Goal: Information Seeking & Learning: Learn about a topic

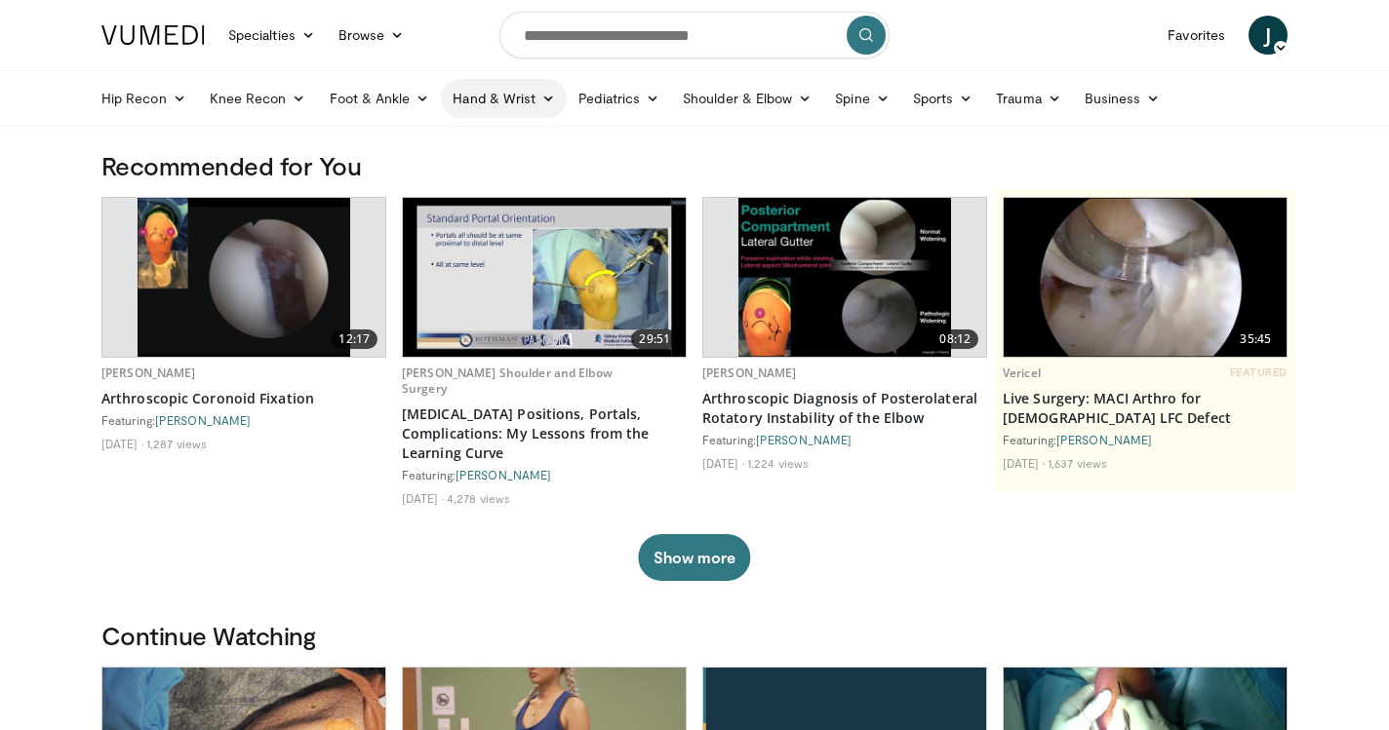
click at [530, 91] on link "Hand & Wrist" at bounding box center [504, 98] width 126 height 39
click at [535, 138] on link "Hand" at bounding box center [558, 144] width 232 height 31
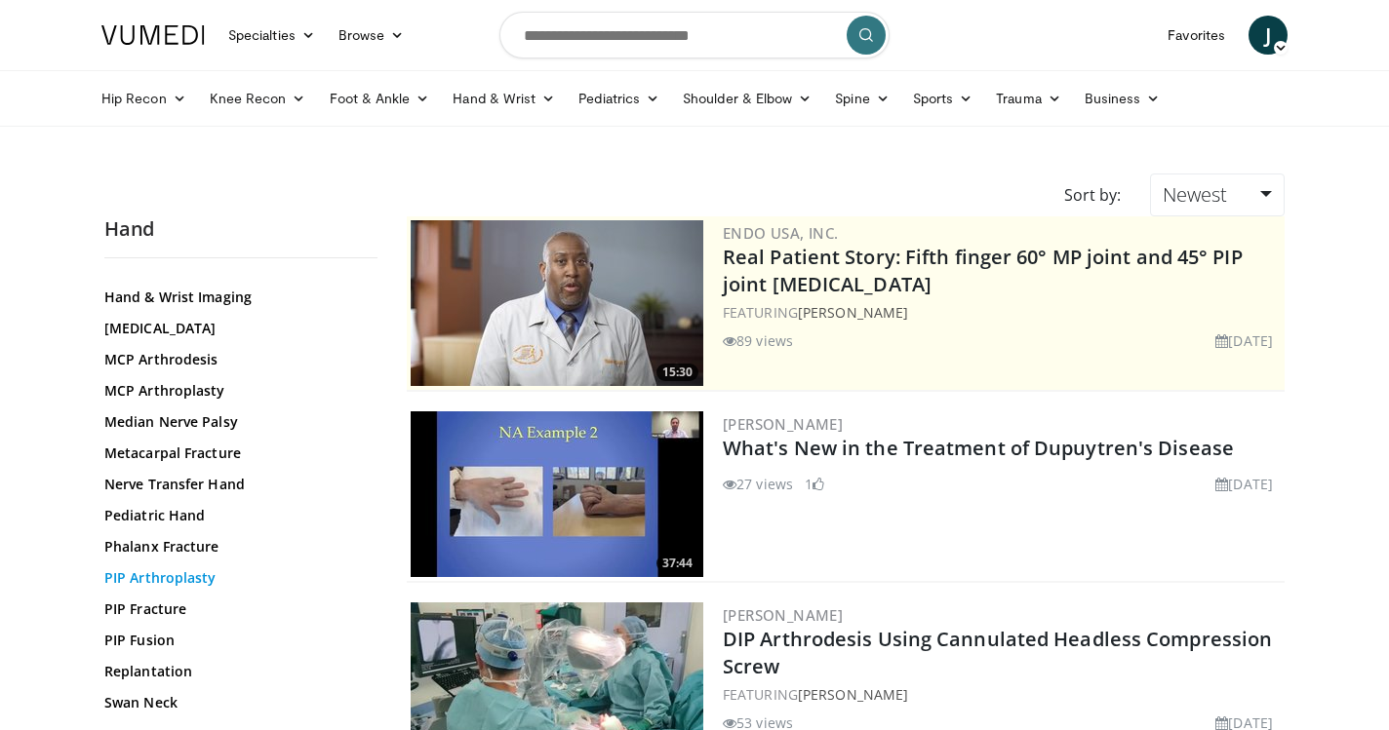
scroll to position [622, 0]
click at [199, 572] on link "PIP Arthroplasty" at bounding box center [235, 576] width 263 height 20
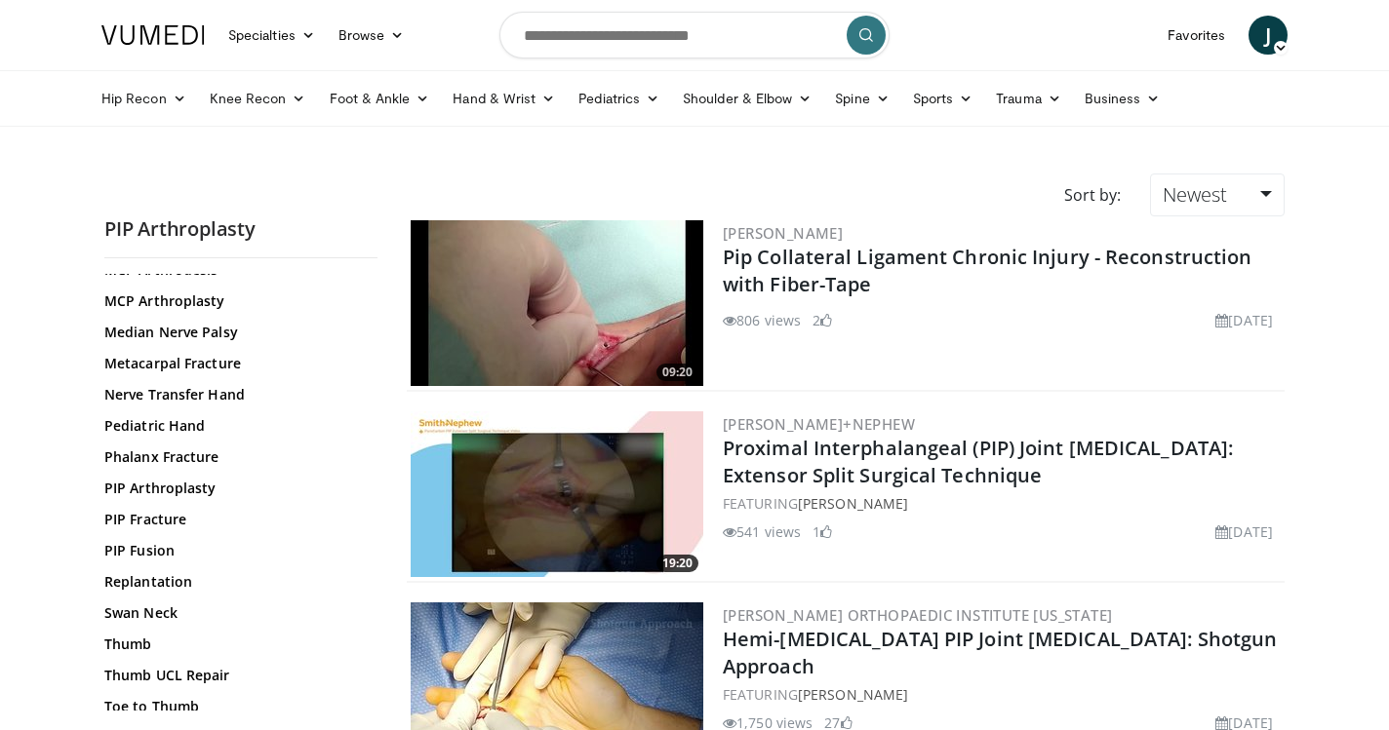
scroll to position [713, 0]
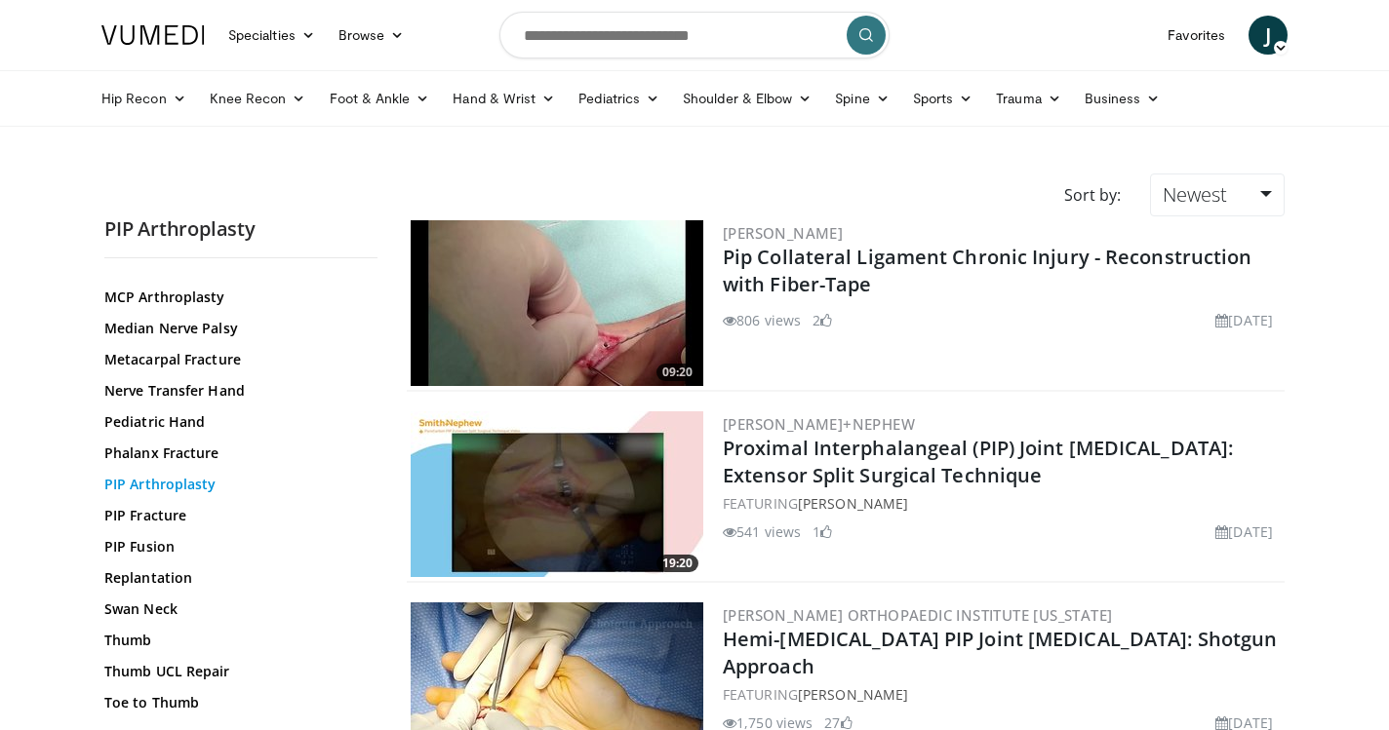
click at [139, 482] on link "PIP Arthroplasty" at bounding box center [235, 485] width 263 height 20
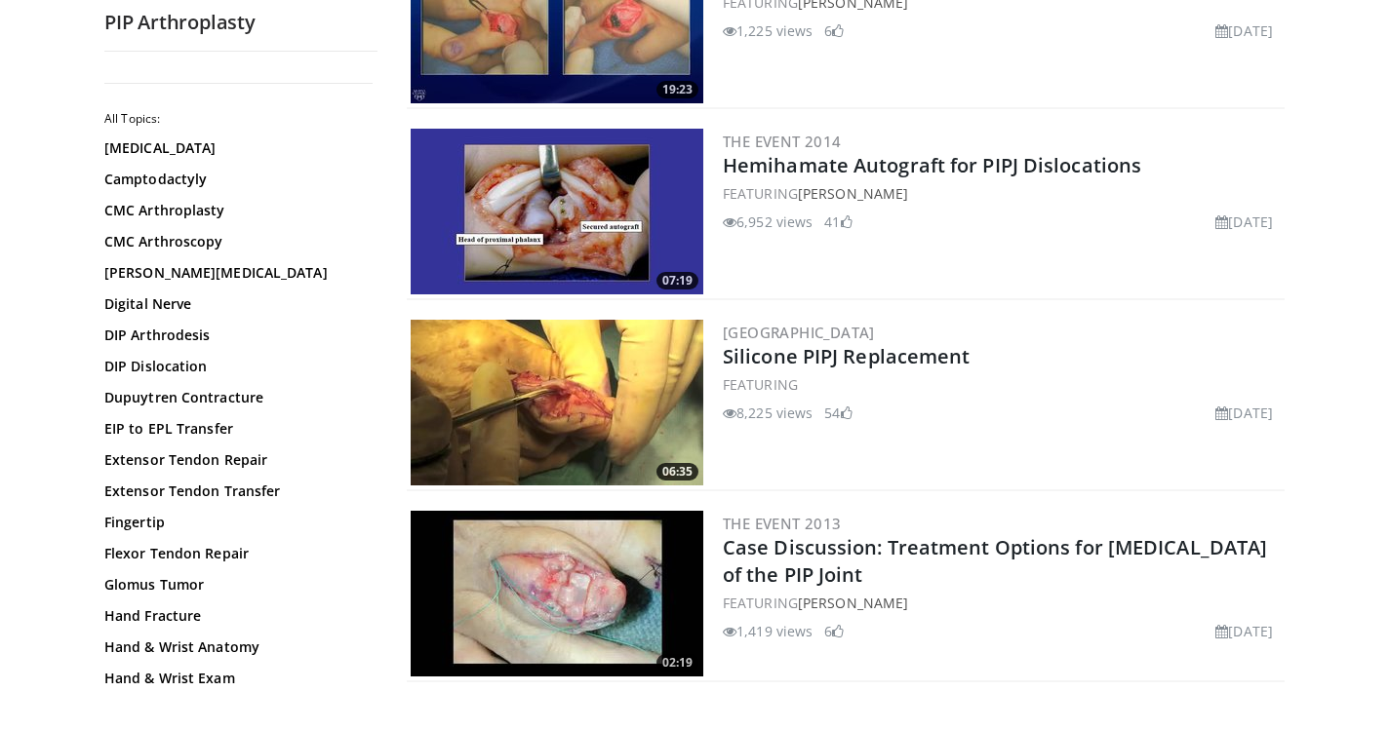
scroll to position [2769, 0]
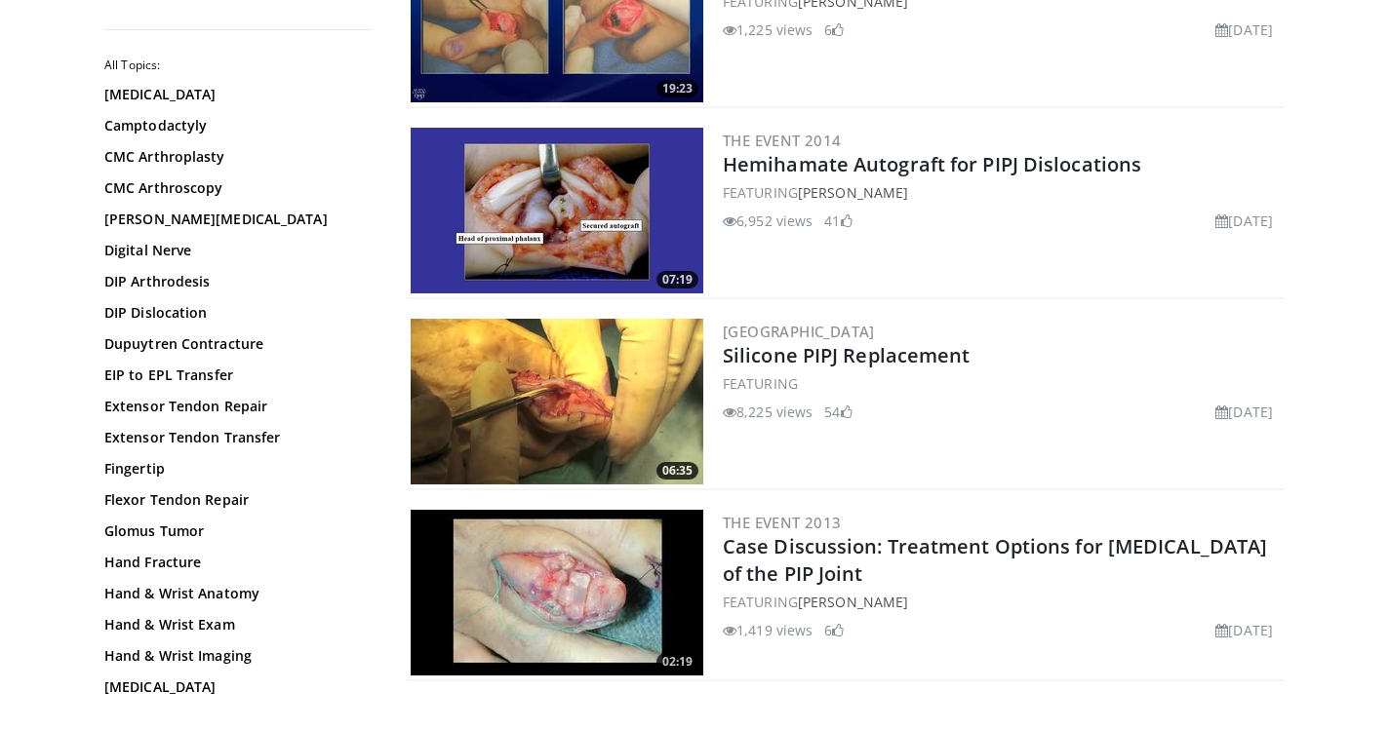
click at [639, 406] on img at bounding box center [557, 402] width 293 height 166
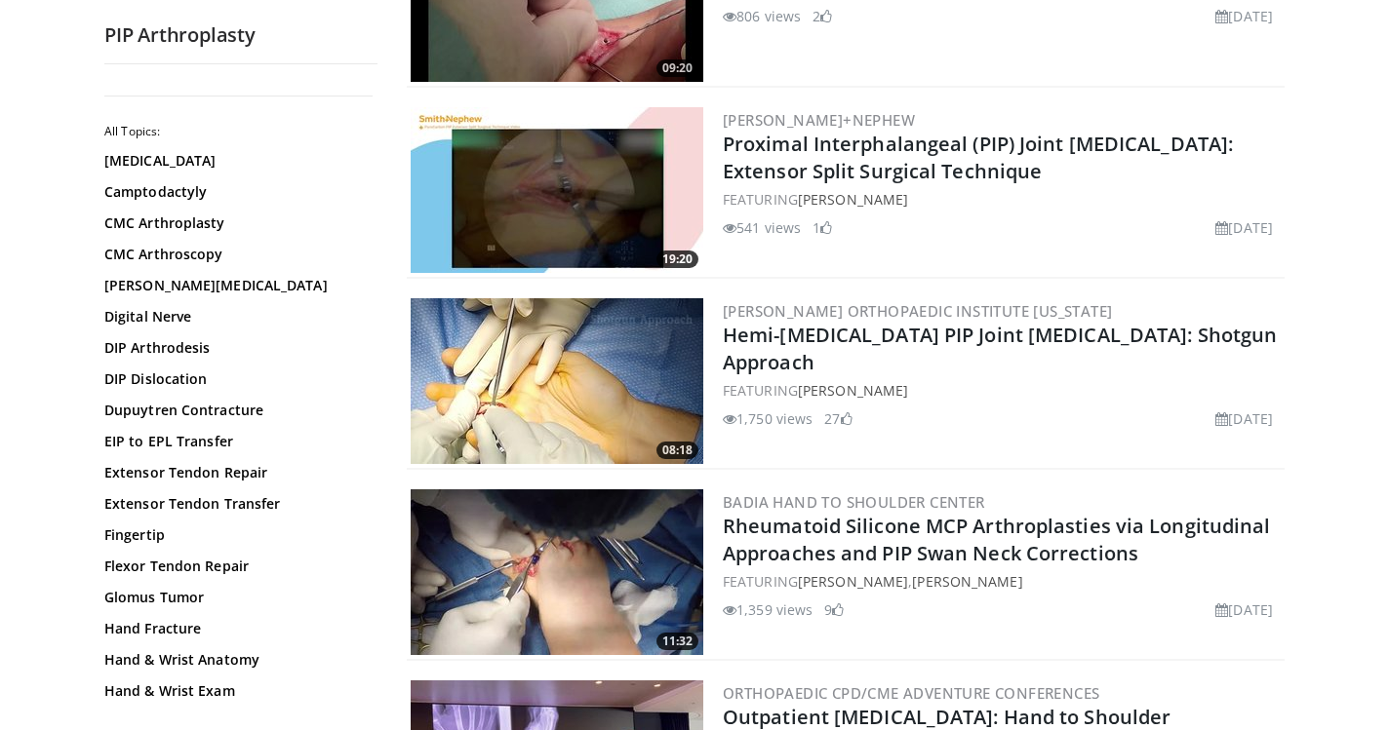
scroll to position [300, 0]
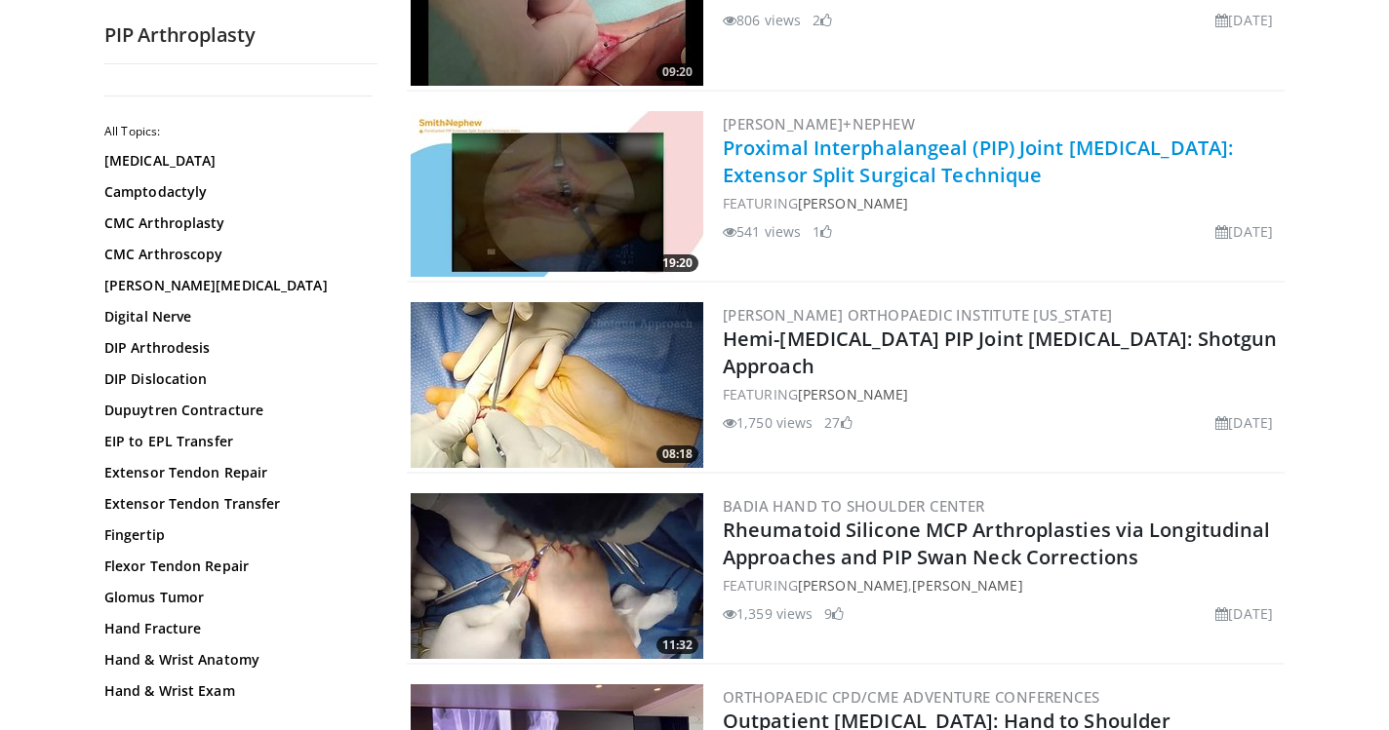
click at [804, 150] on link "Proximal Interphalangeal (PIP) Joint Arthroplasty: Extensor Split Surgical Tech…" at bounding box center [978, 162] width 510 height 54
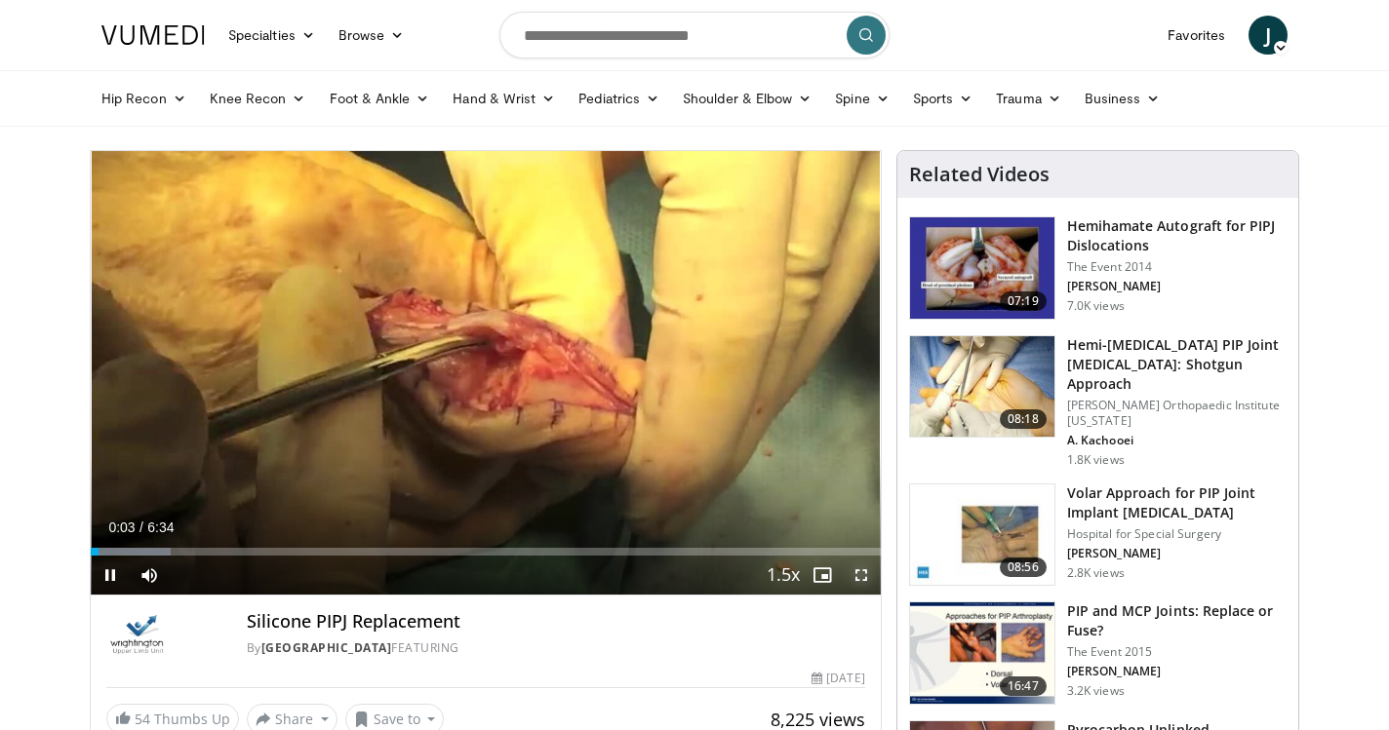
click at [859, 578] on span "Video Player" at bounding box center [861, 575] width 39 height 39
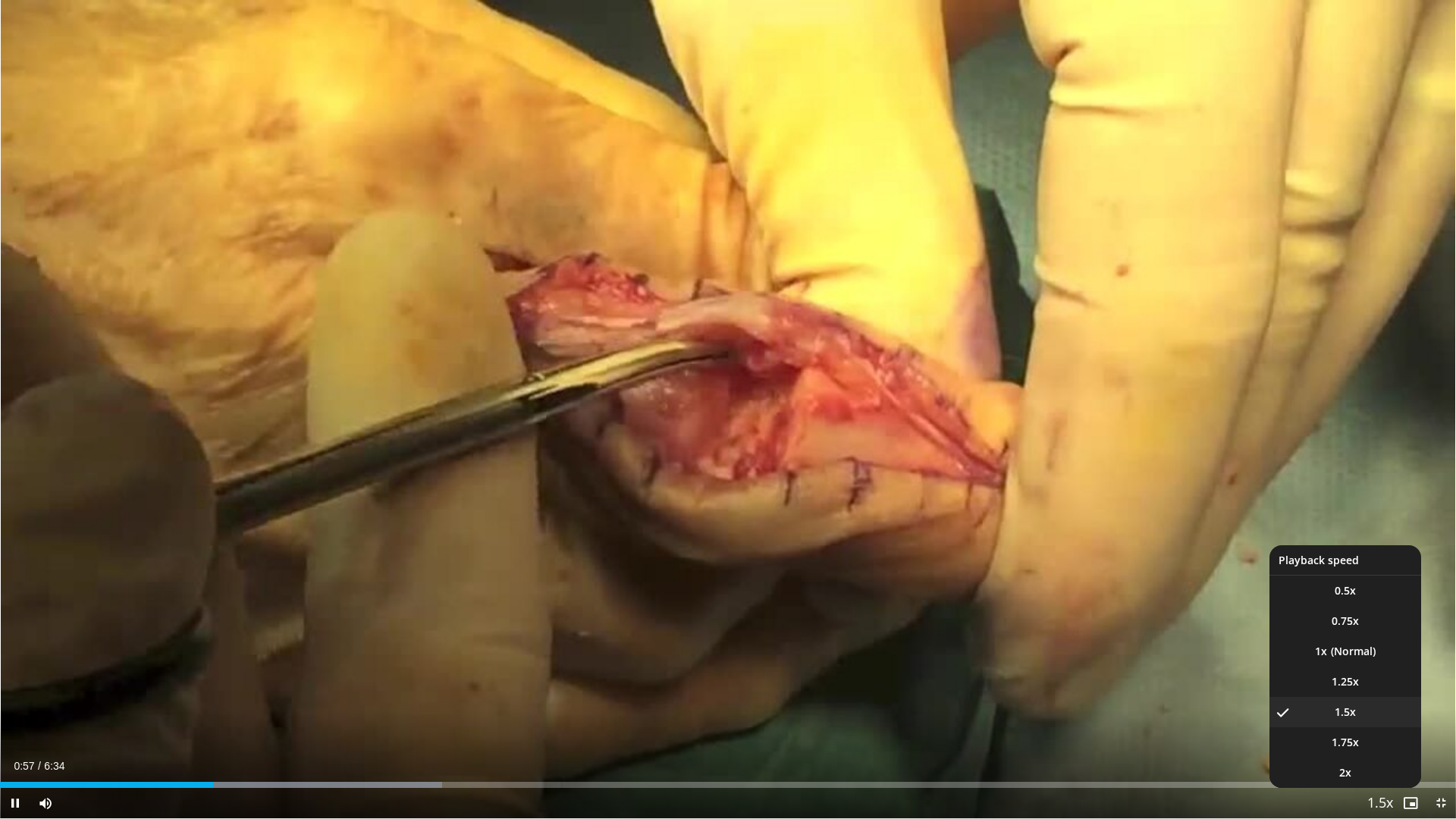
click at [1090, 567] on span "Video Player" at bounding box center [1380, 803] width 21 height 30
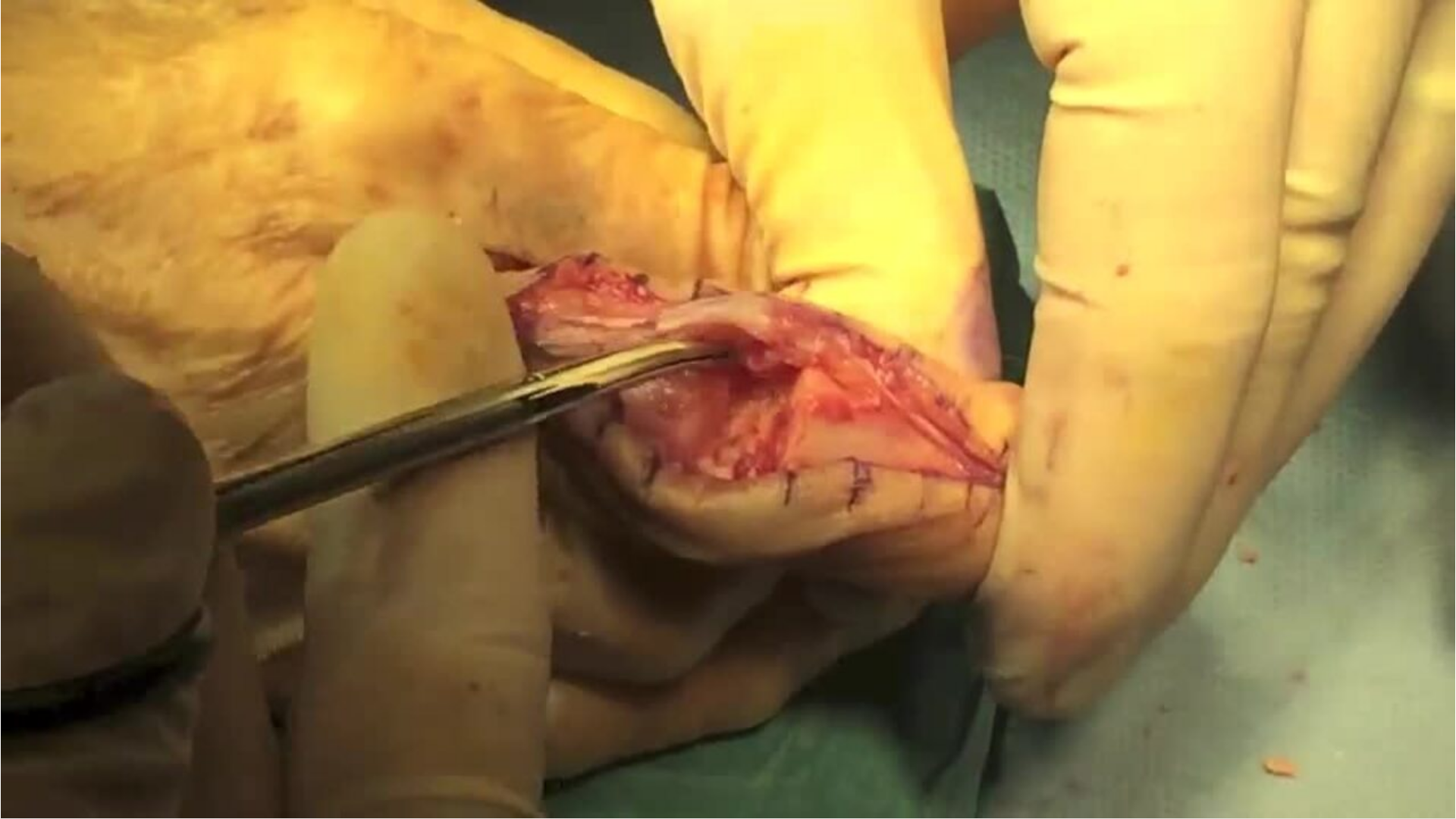
click at [1090, 567] on div "10 seconds Tap to unmute" at bounding box center [728, 409] width 1456 height 818
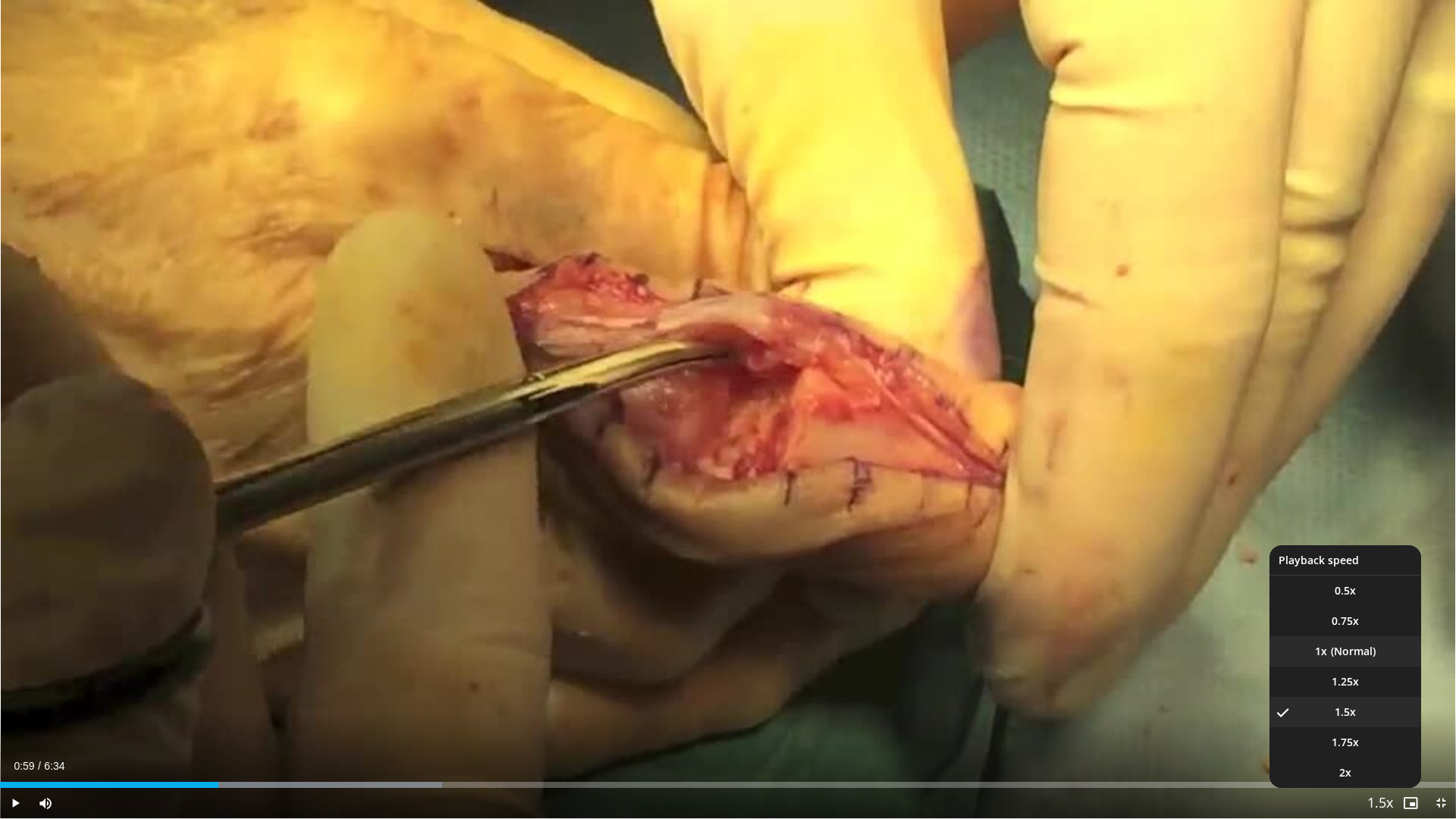
click at [1090, 567] on li "1x" at bounding box center [1345, 651] width 152 height 30
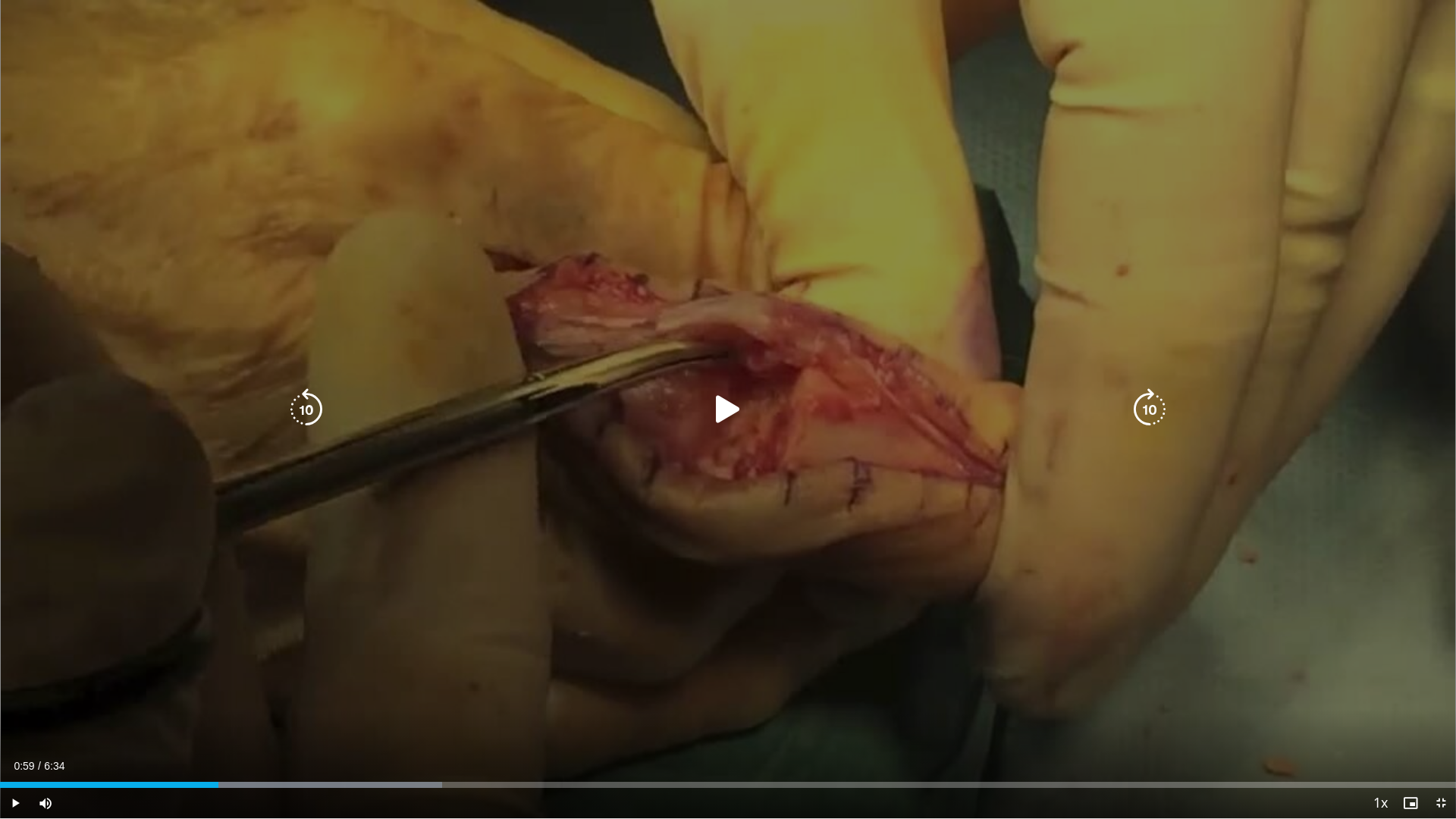
click at [736, 414] on icon "Video Player" at bounding box center [728, 409] width 43 height 43
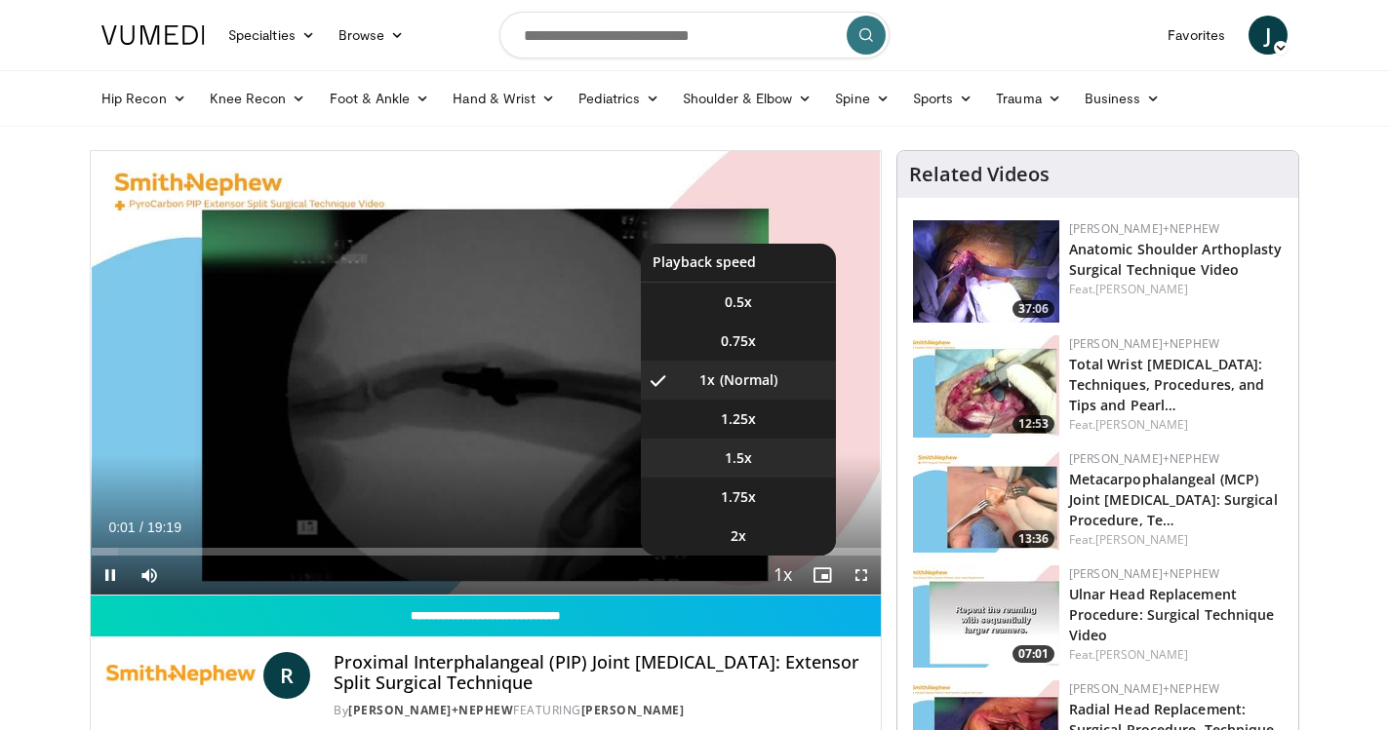
click at [752, 464] on li "1.5x" at bounding box center [738, 458] width 195 height 39
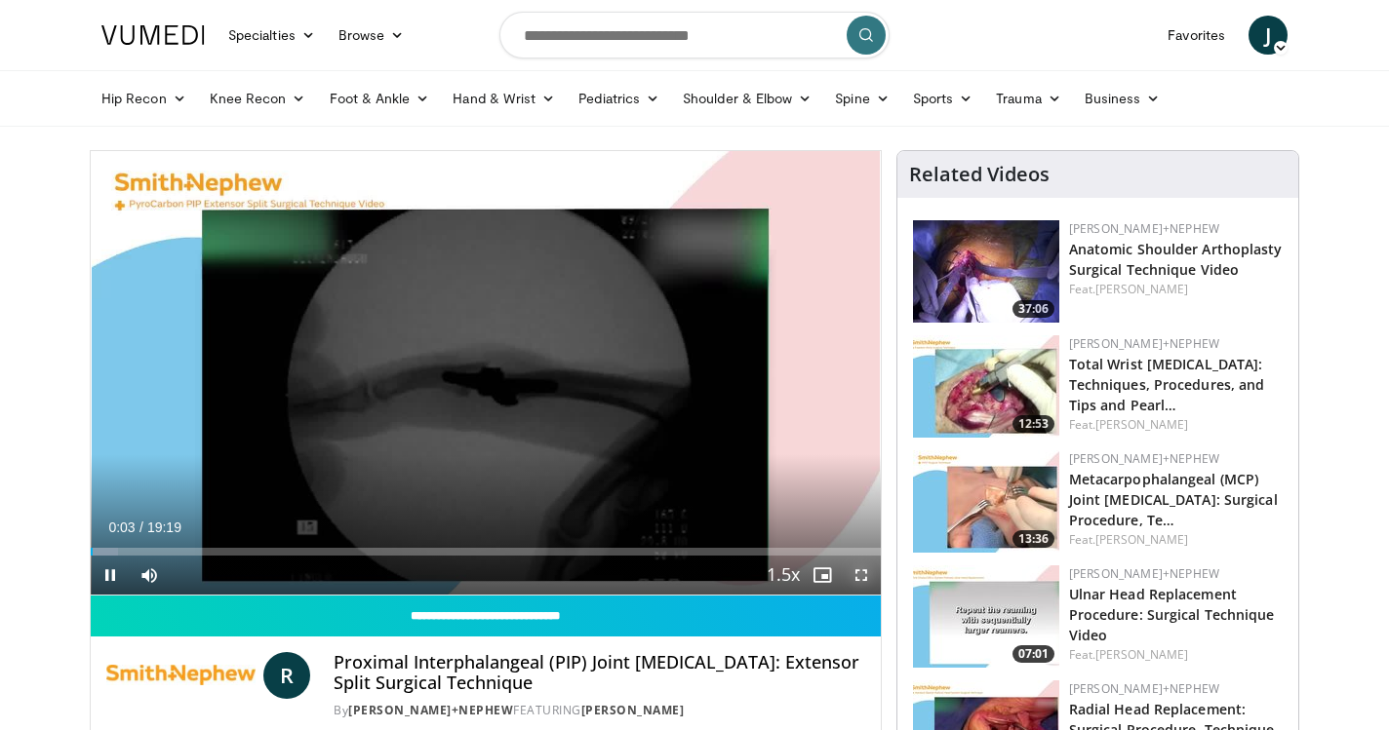
click at [861, 570] on span "Video Player" at bounding box center [861, 575] width 39 height 39
click at [108, 567] on span "Video Player" at bounding box center [110, 575] width 39 height 39
click at [764, 90] on link "Shoulder & Elbow" at bounding box center [747, 98] width 152 height 39
click at [642, 141] on link "Elbow" at bounding box center [706, 144] width 232 height 31
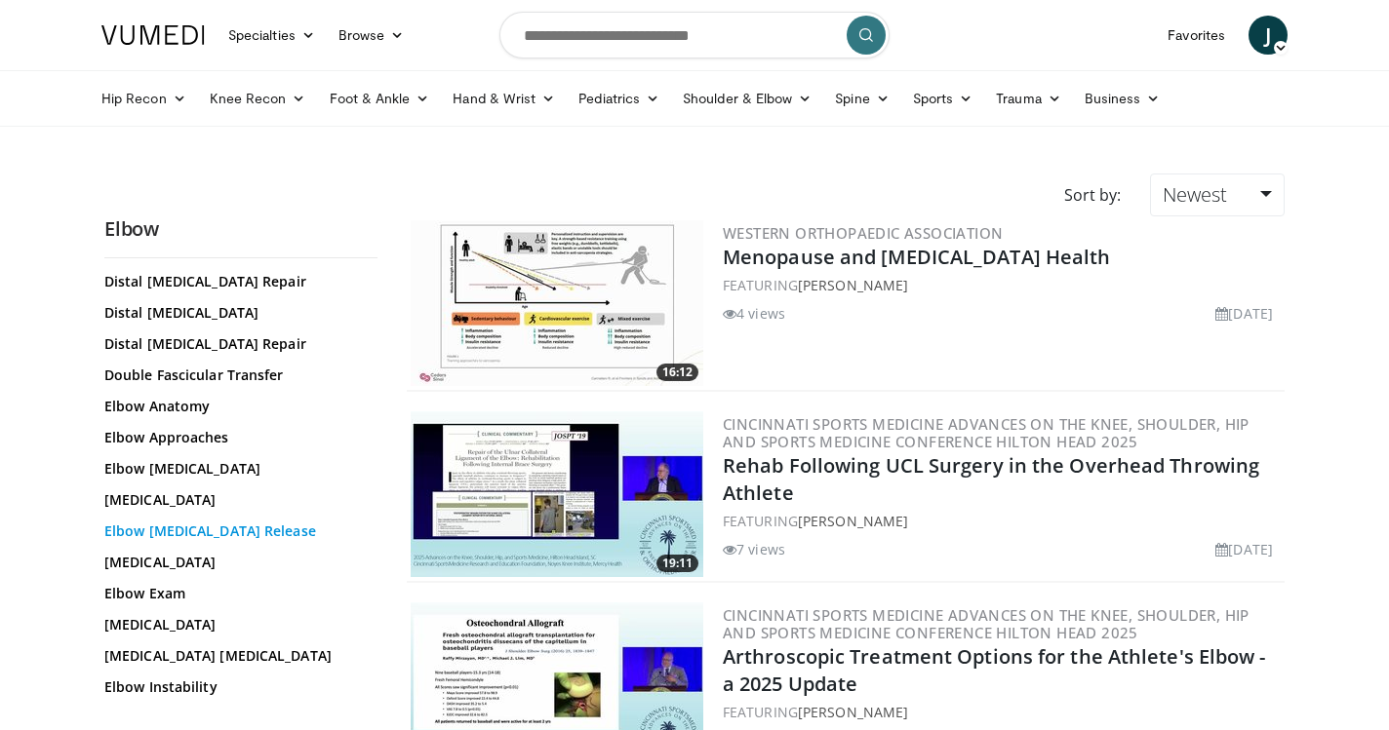
scroll to position [237, 0]
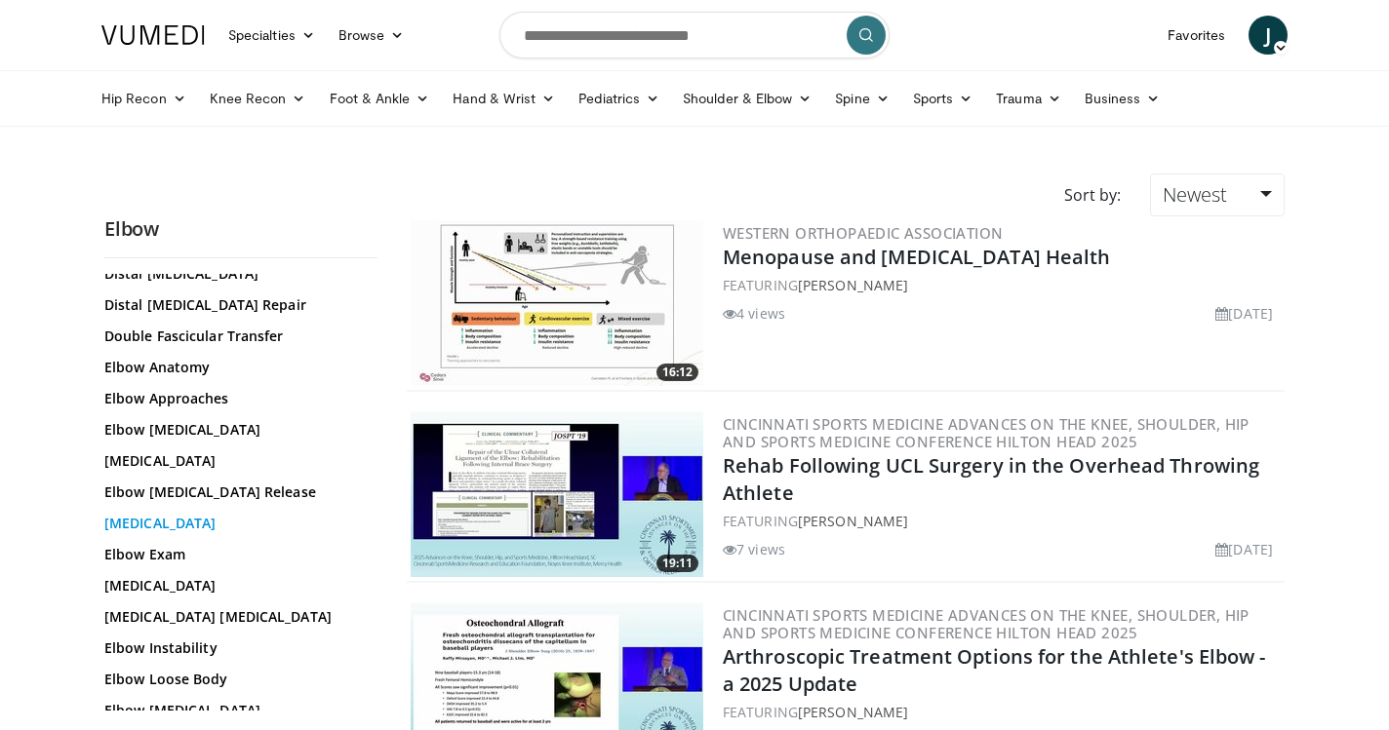
click at [226, 526] on link "[MEDICAL_DATA]" at bounding box center [235, 524] width 263 height 20
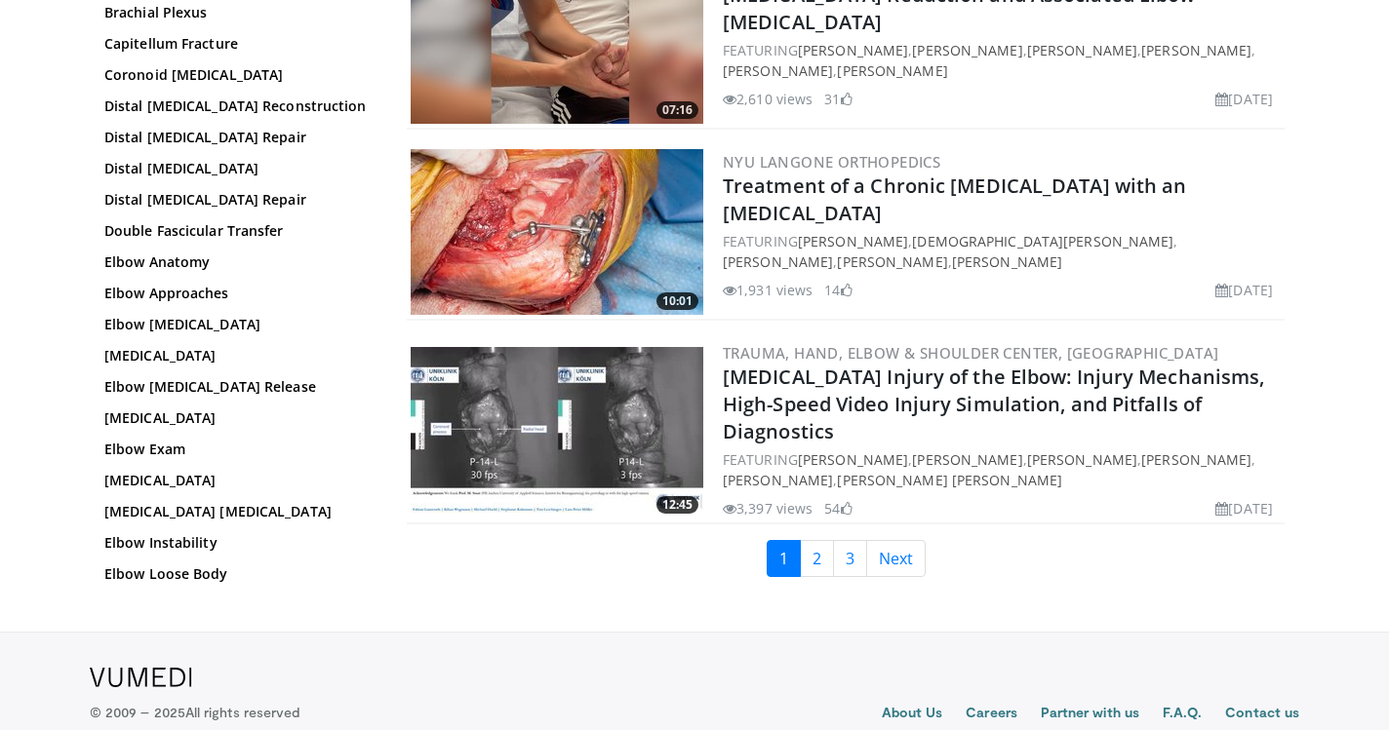
scroll to position [4468, 0]
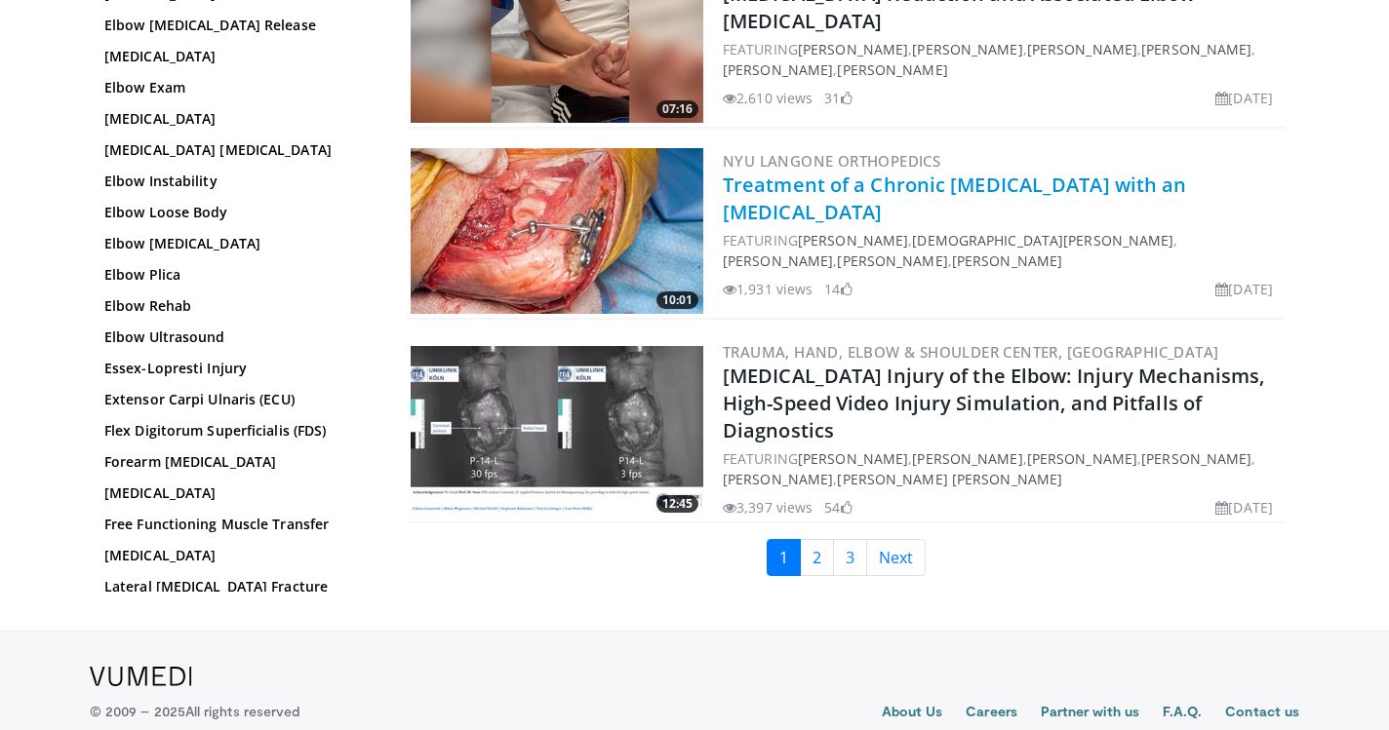
click at [828, 180] on link "Treatment of a Chronic [MEDICAL_DATA] with an [MEDICAL_DATA]" at bounding box center [955, 199] width 464 height 54
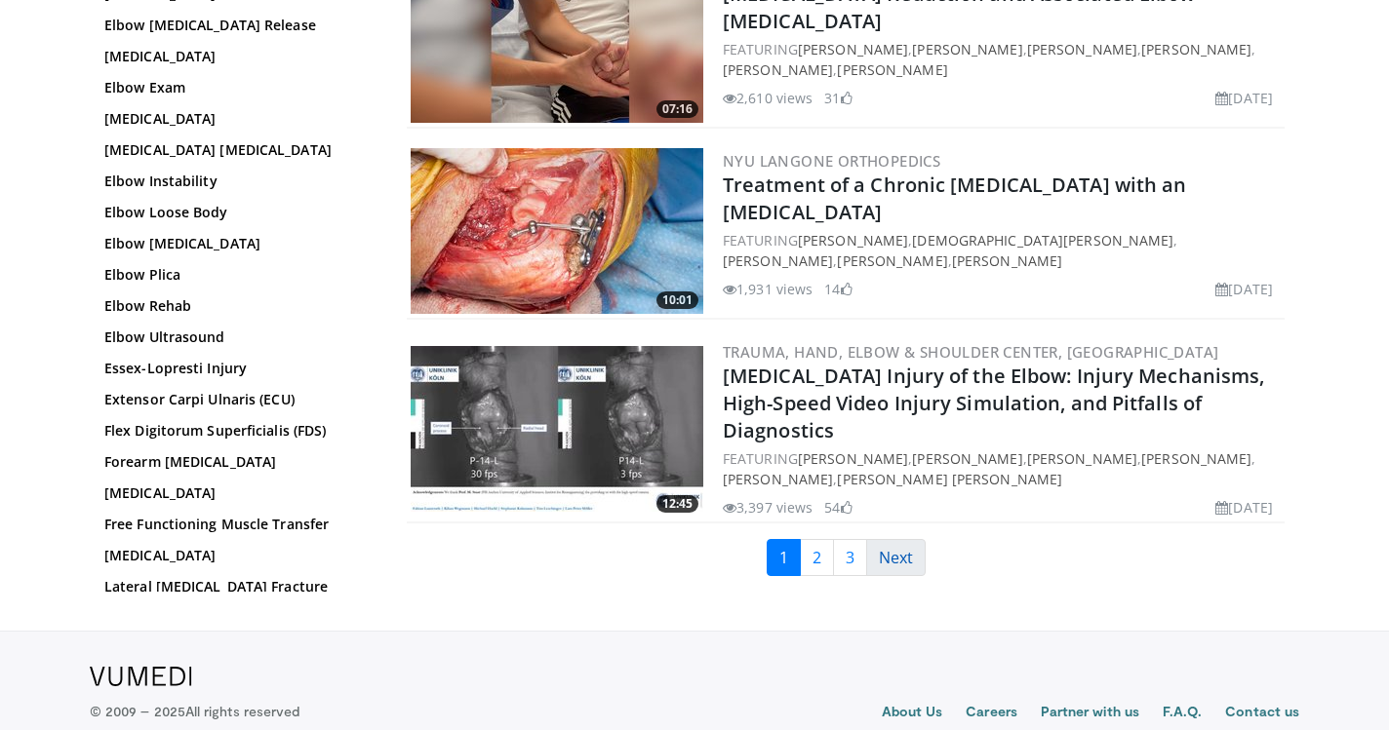
click at [907, 576] on link "Next" at bounding box center [895, 557] width 59 height 37
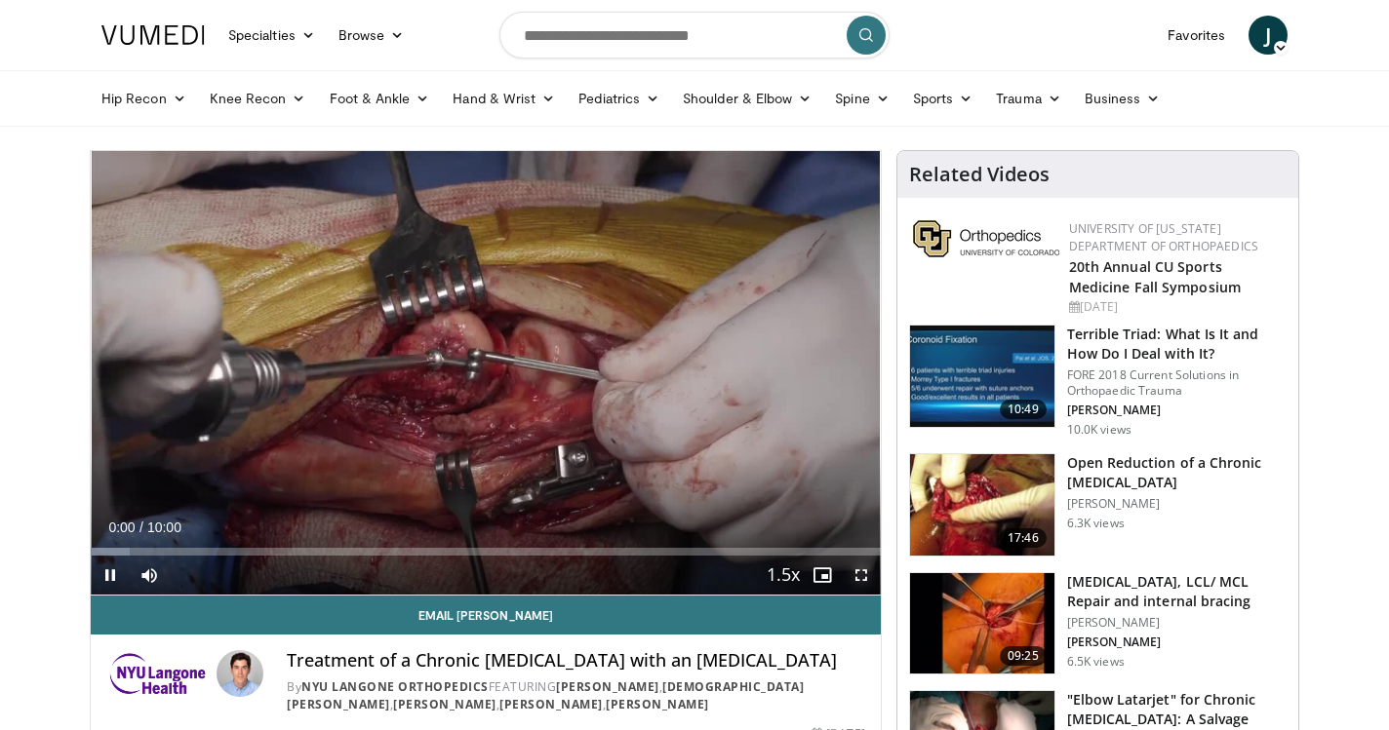
click at [856, 576] on span "Video Player" at bounding box center [861, 575] width 39 height 39
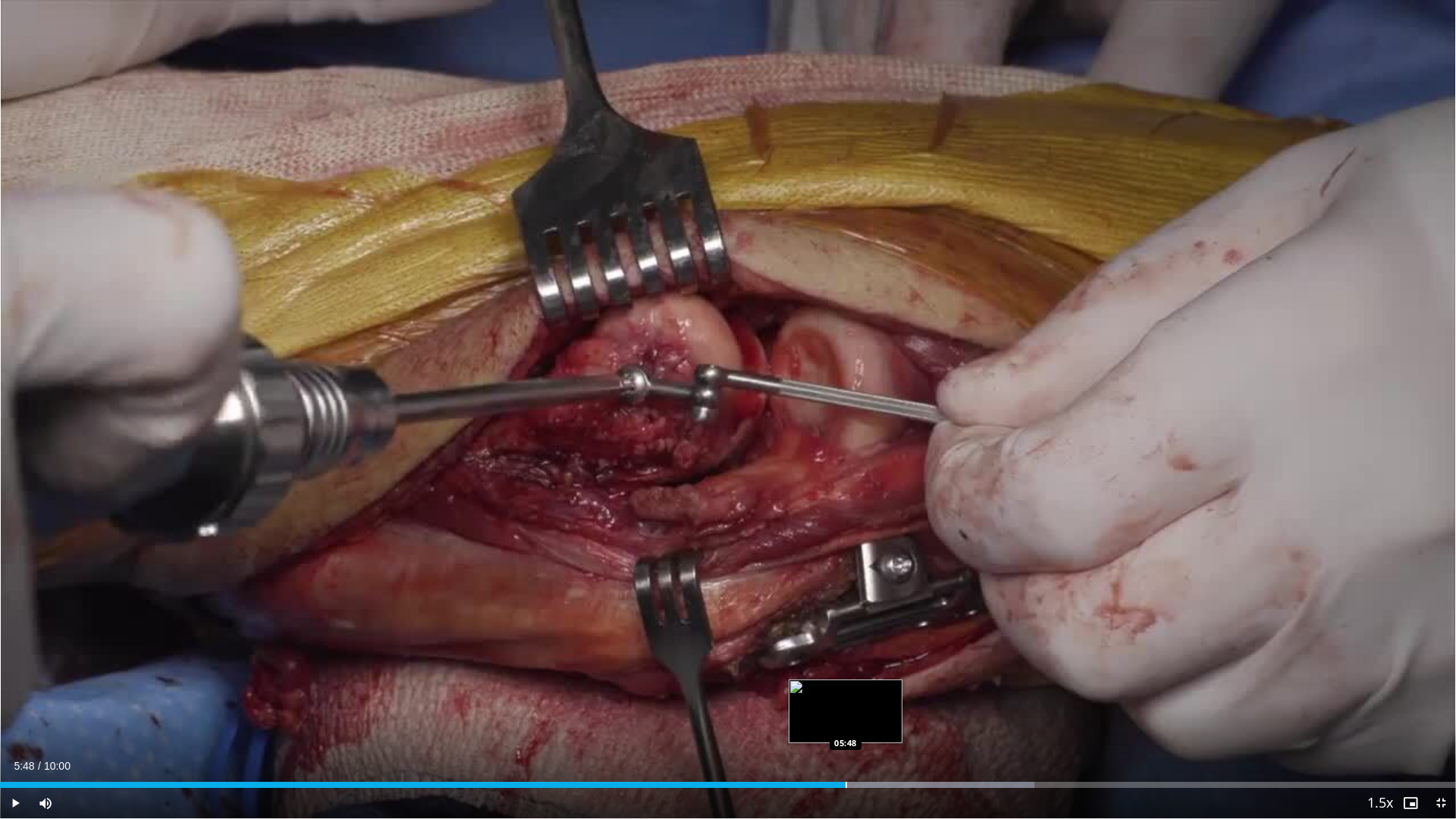
click at [845, 567] on div "Progress Bar" at bounding box center [846, 785] width 2 height 6
click at [816, 567] on div "Progress Bar" at bounding box center [817, 785] width 2 height 6
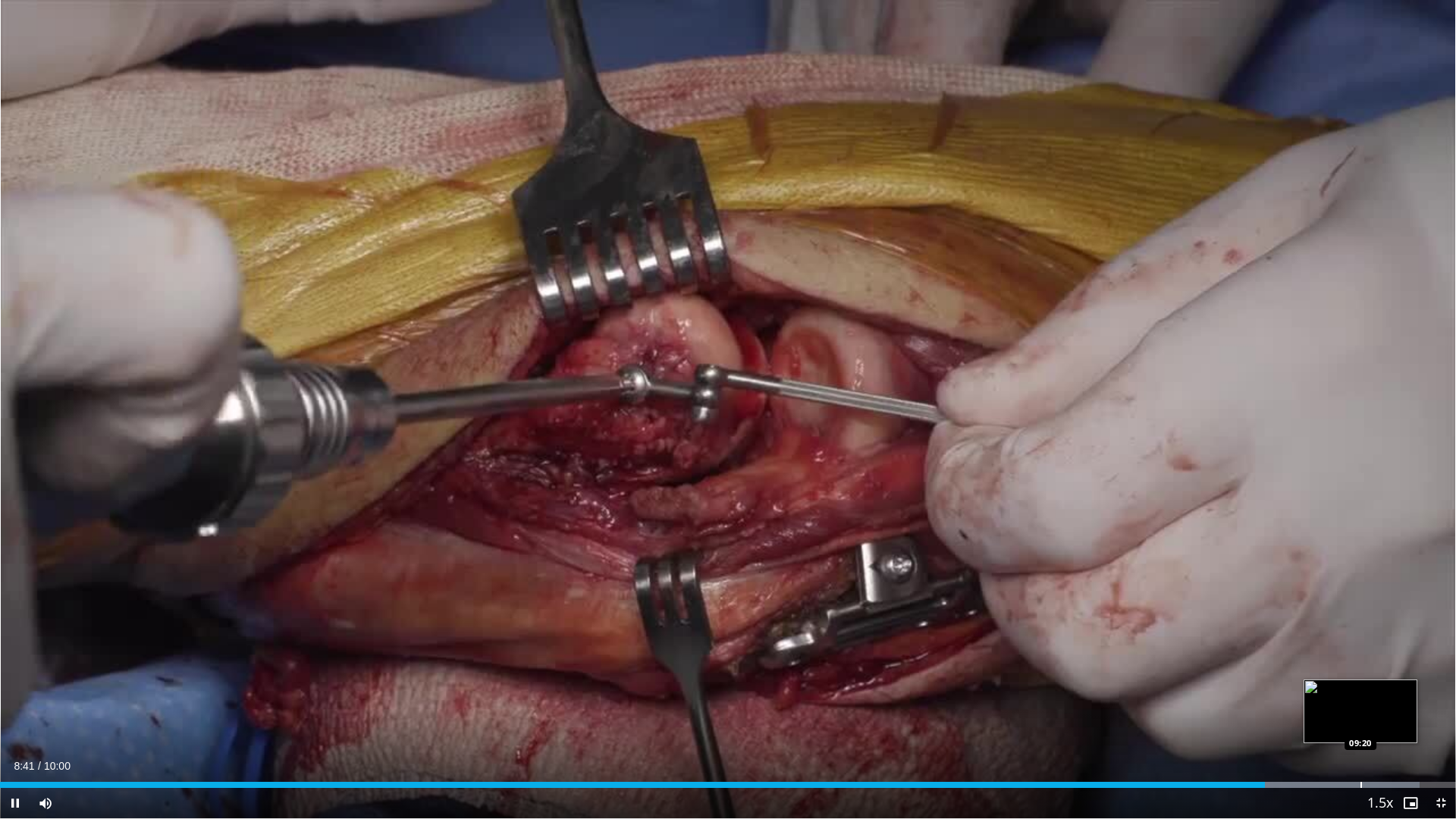
click at [1080, 567] on div "Progress Bar" at bounding box center [1361, 785] width 2 height 6
click at [1080, 567] on div "Progress Bar" at bounding box center [1433, 785] width 2 height 6
click at [1080, 567] on div "Progress Bar" at bounding box center [1440, 785] width 2 height 6
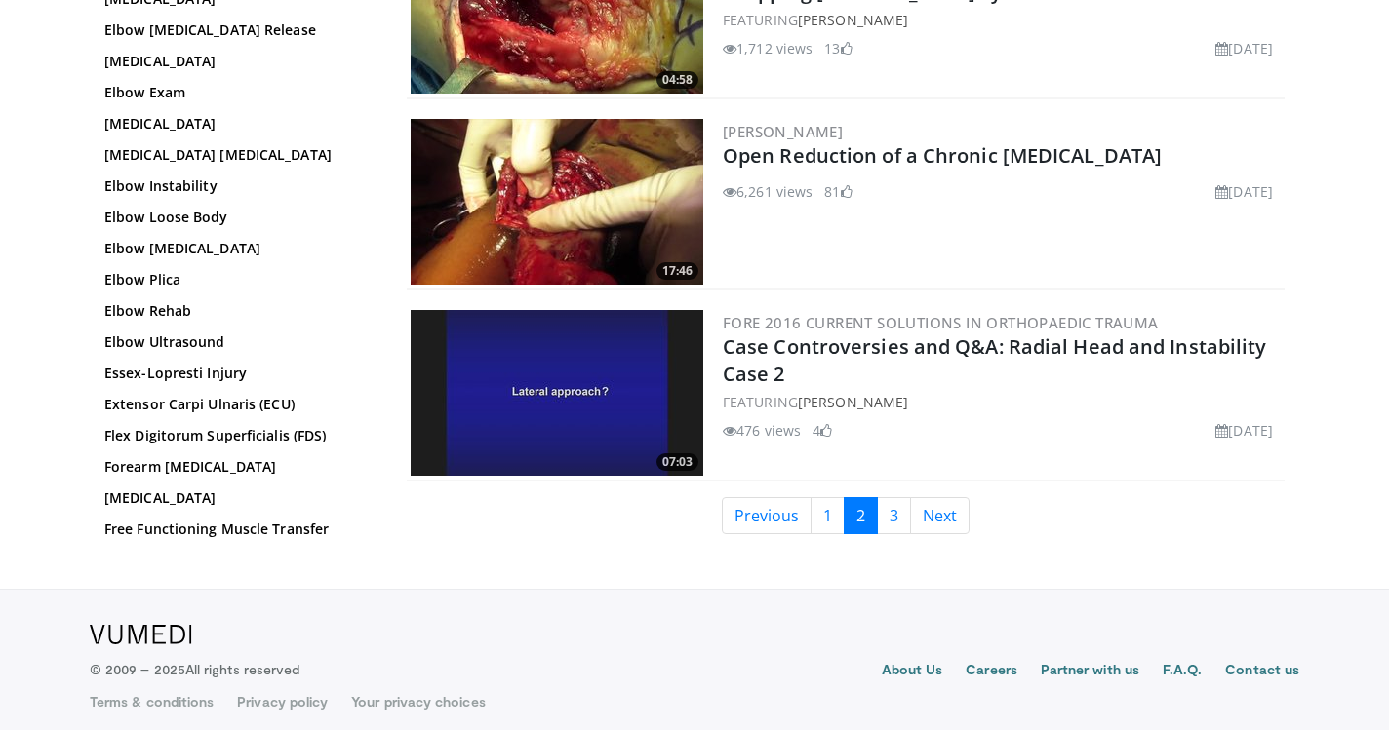
scroll to position [4530, 0]
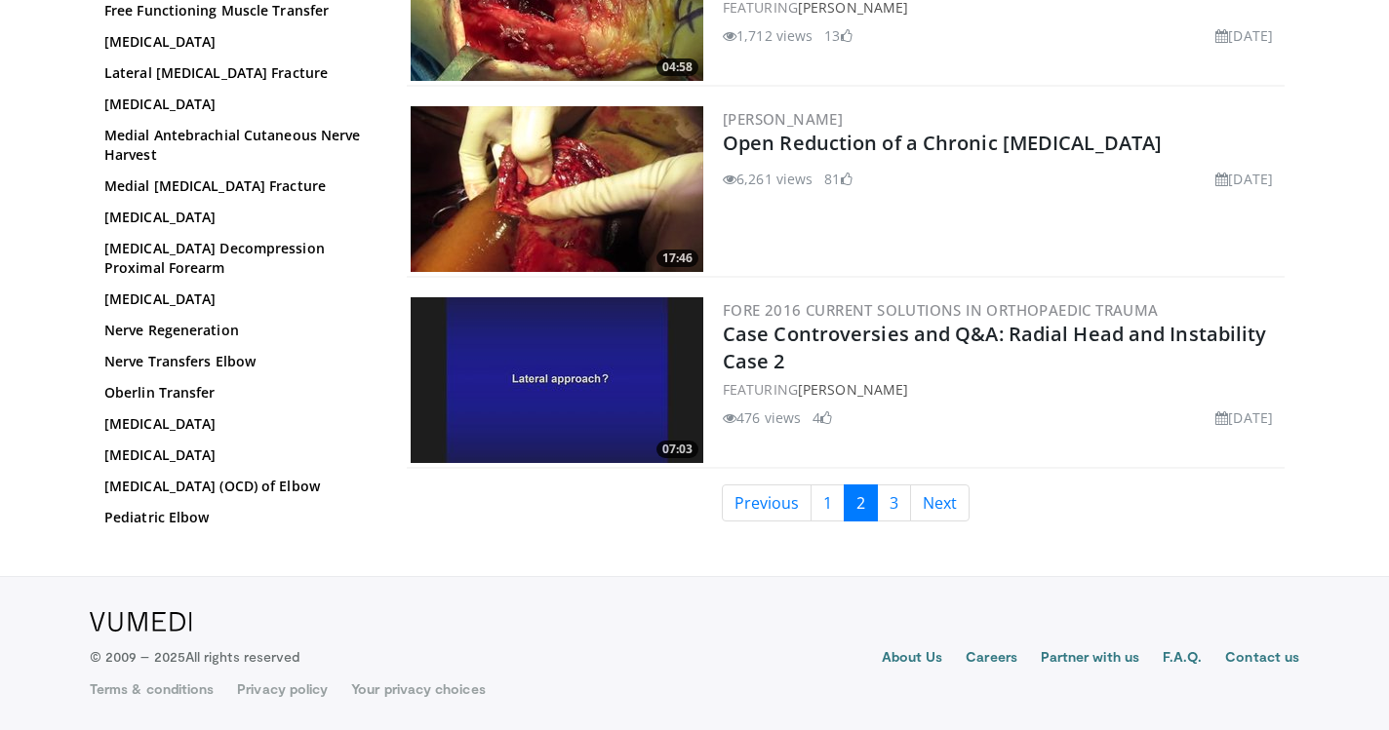
click at [656, 150] on img at bounding box center [557, 189] width 293 height 166
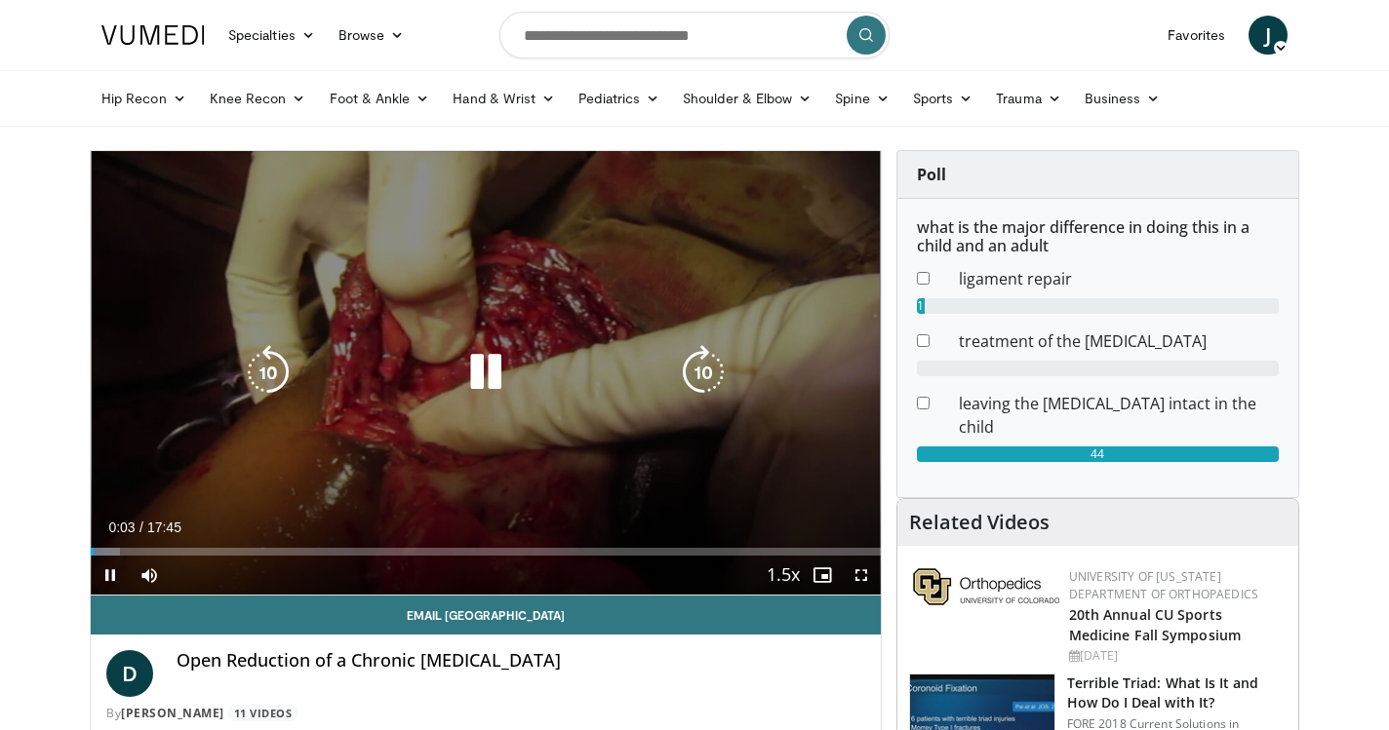
click at [495, 373] on icon "Video Player" at bounding box center [485, 372] width 55 height 55
